Goal: Task Accomplishment & Management: Use online tool/utility

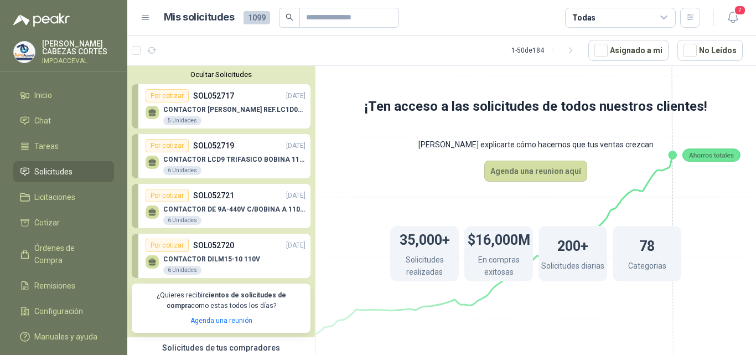
scroll to position [4, 0]
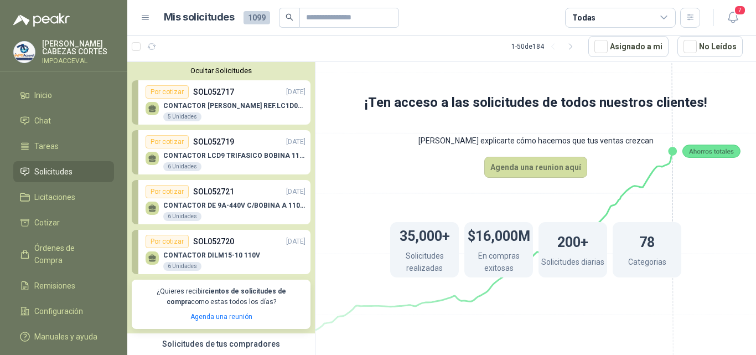
click at [228, 204] on p "CONTACTOR DE 9A-440V C/BOBINA A 110V - LC1D10" at bounding box center [234, 205] width 142 height 8
click at [210, 153] on p "CONTACTOR LCD9 TRIFASICO BOBINA 110V VAC" at bounding box center [234, 156] width 142 height 8
click at [206, 257] on p "CONTACTOR DILM15-10 110V" at bounding box center [211, 255] width 97 height 8
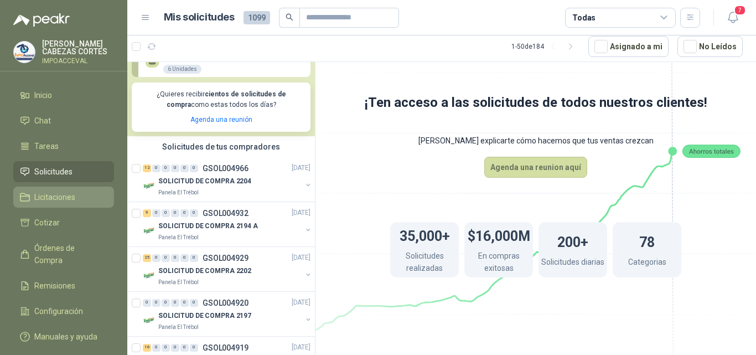
scroll to position [221, 0]
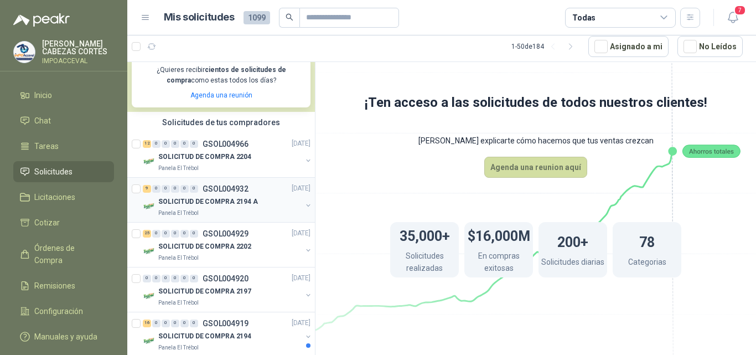
click at [216, 199] on p "SOLICITUD DE COMPRA 2194 A" at bounding box center [208, 201] width 100 height 11
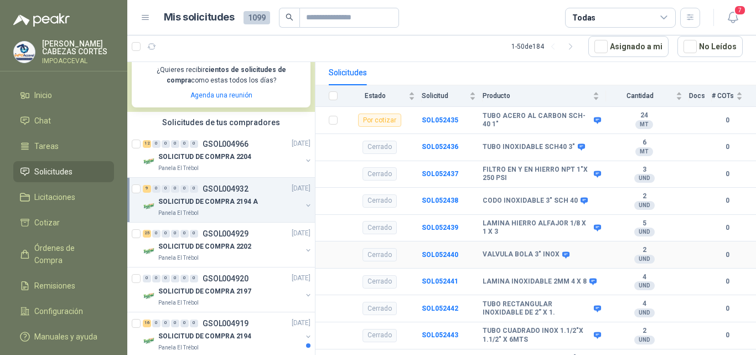
scroll to position [166, 0]
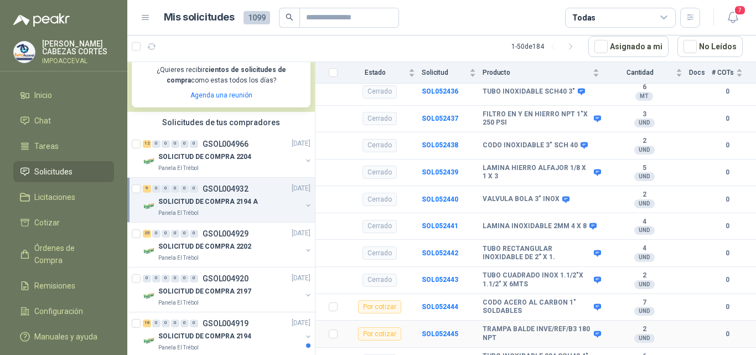
click at [371, 327] on div "Por cotizar" at bounding box center [379, 333] width 43 height 13
click at [433, 330] on b "SOL052445" at bounding box center [440, 334] width 37 height 8
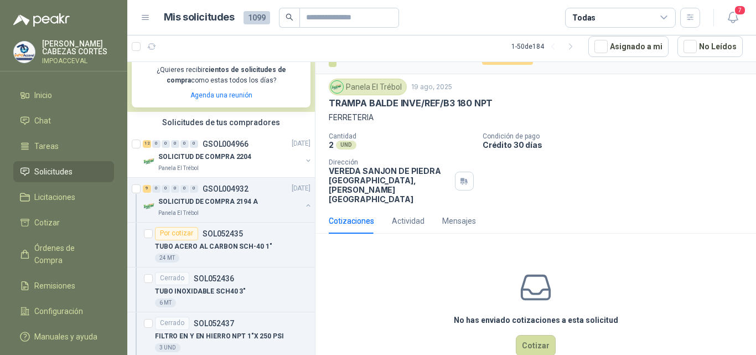
scroll to position [30, 0]
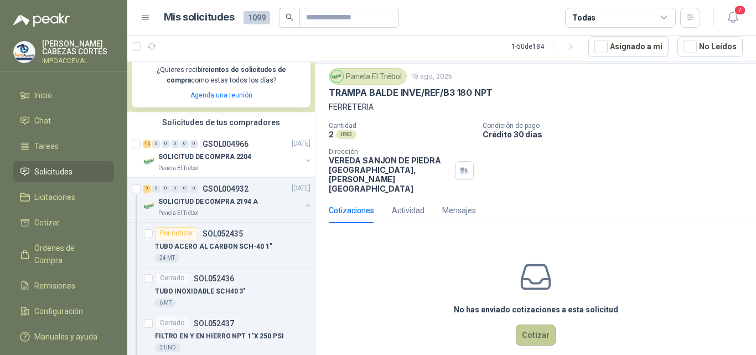
click at [536, 324] on button "Cotizar" at bounding box center [536, 334] width 40 height 21
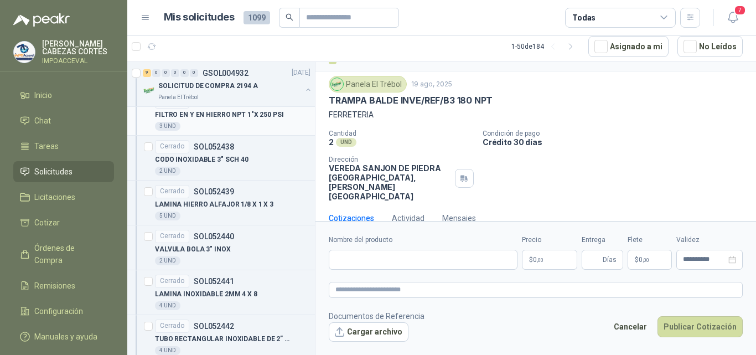
scroll to position [498, 0]
